Goal: Information Seeking & Learning: Learn about a topic

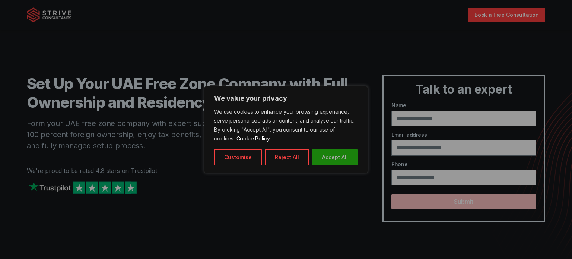
click at [335, 160] on button "Accept All" at bounding box center [335, 157] width 46 height 16
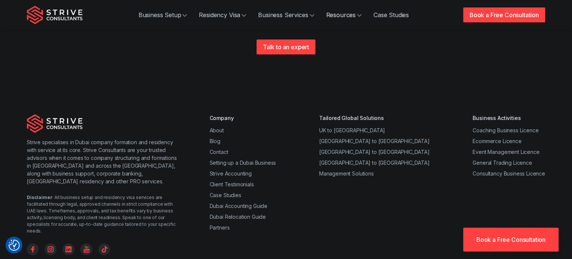
scroll to position [250, 0]
